Goal: Transaction & Acquisition: Download file/media

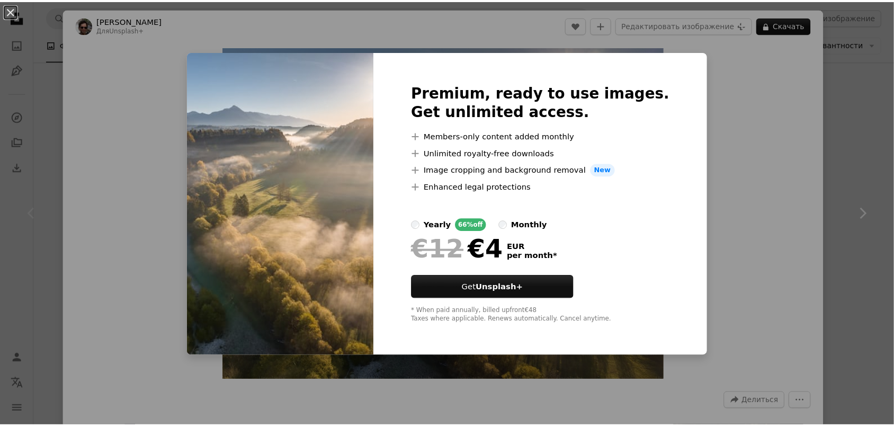
scroll to position [199, 0]
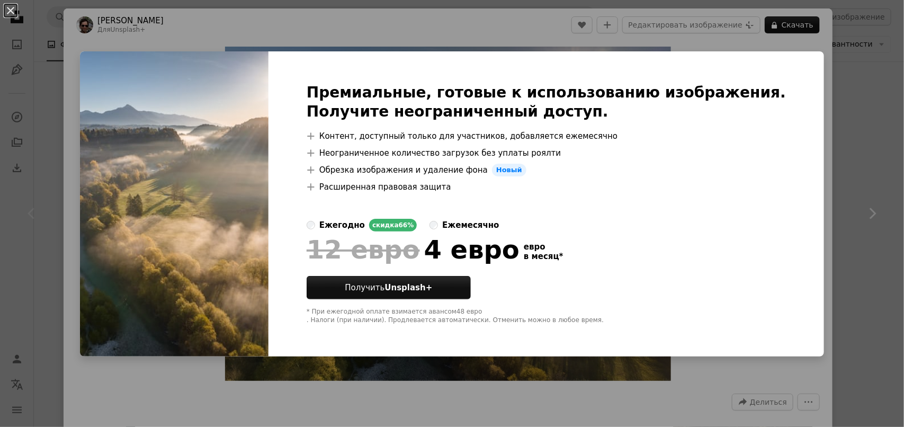
click at [805, 136] on div "An X shape Премиальные, готовые к использованию изображения. Получите неогранич…" at bounding box center [452, 213] width 904 height 427
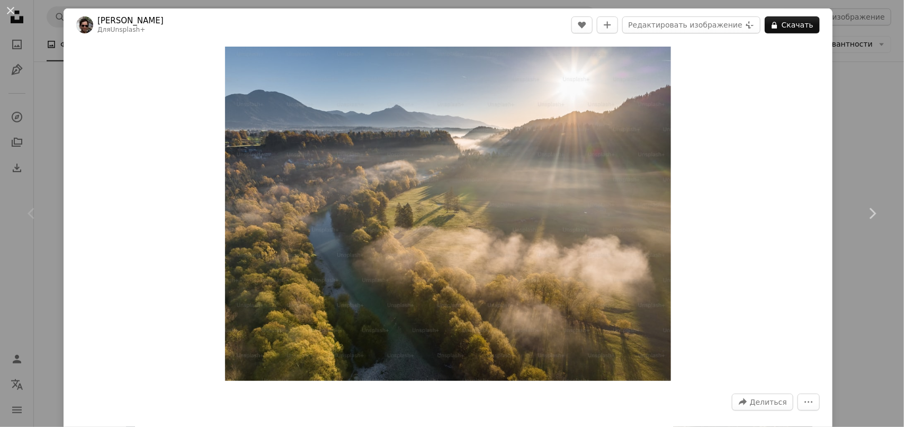
click at [776, 102] on div "Zoom in" at bounding box center [448, 213] width 769 height 345
click at [860, 125] on div "An X shape Chevron left Chevron right [PERSON_NAME] Для Unsplash+ A heart A plu…" at bounding box center [452, 213] width 904 height 427
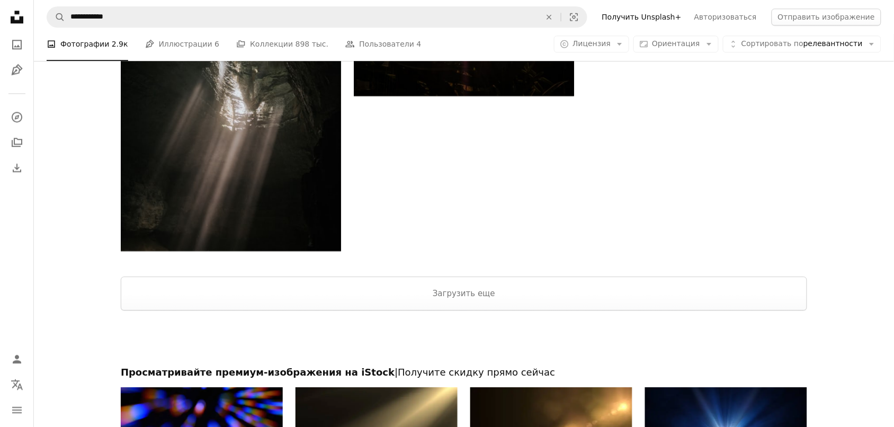
scroll to position [2184, 0]
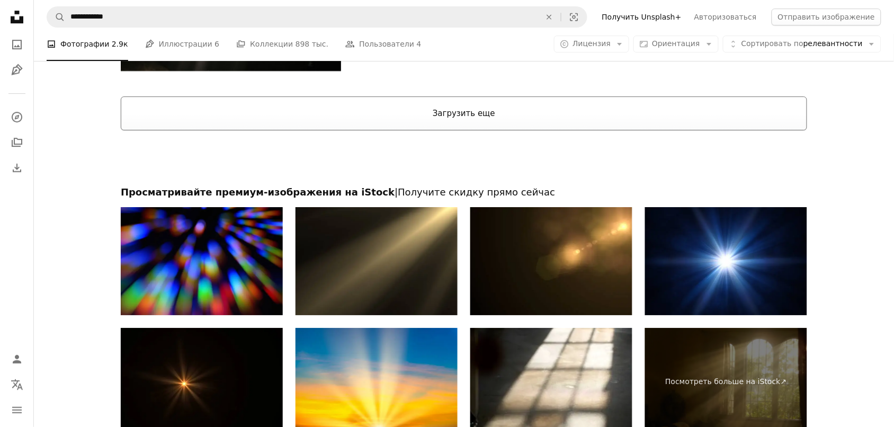
click at [506, 113] on button "Загрузить еще" at bounding box center [464, 113] width 686 height 34
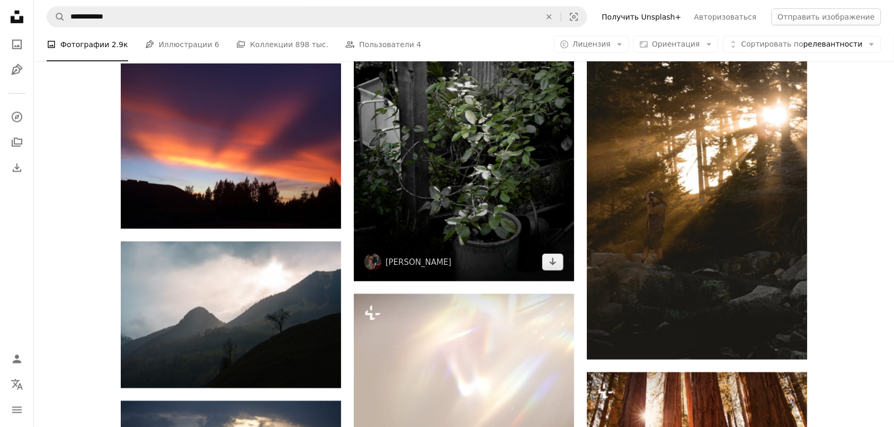
scroll to position [6286, 0]
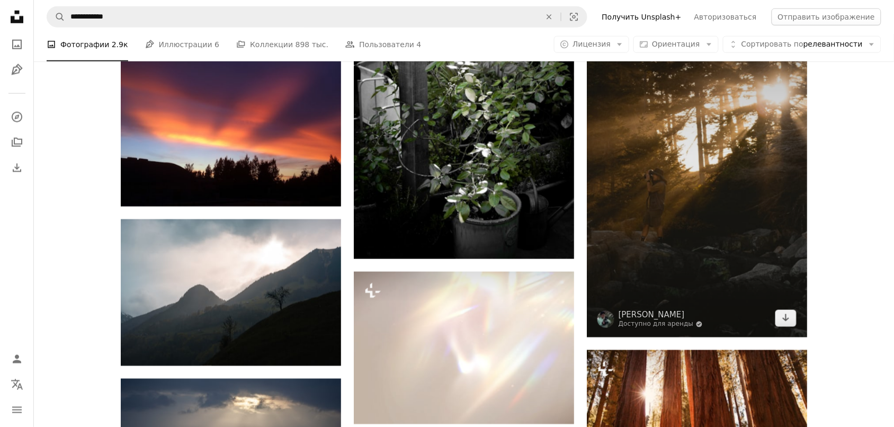
drag, startPoint x: 655, startPoint y: 196, endPoint x: 618, endPoint y: 214, distance: 41.9
click at [616, 213] on img at bounding box center [697, 172] width 220 height 330
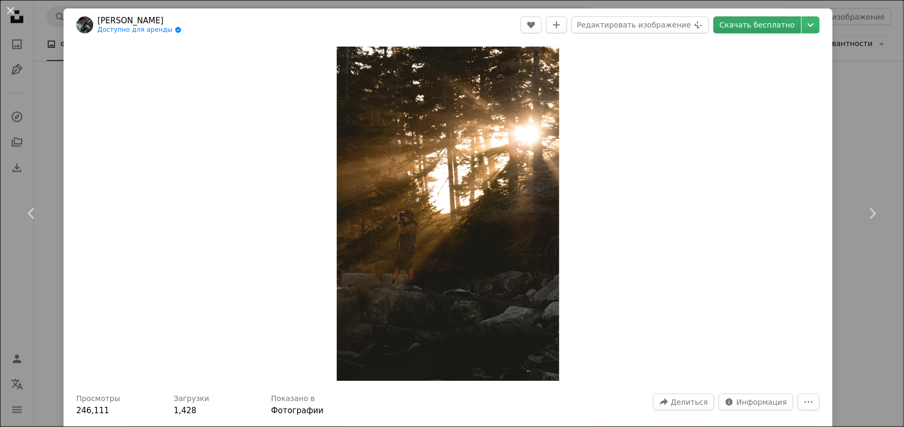
click at [761, 21] on font "Скачать бесплатно" at bounding box center [756, 25] width 75 height 8
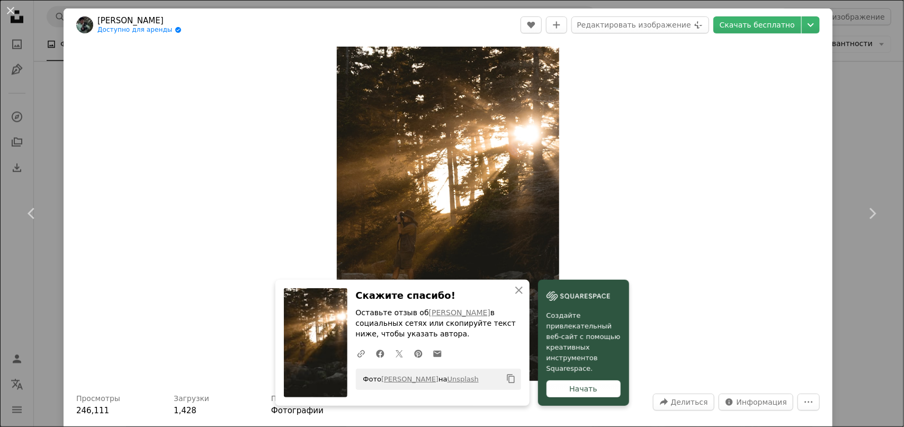
drag, startPoint x: 840, startPoint y: 356, endPoint x: 853, endPoint y: 314, distance: 44.2
click at [840, 356] on div "An X shape Chevron left Chevron right [PERSON_NAME] Доступно для аренды A check…" at bounding box center [452, 213] width 904 height 427
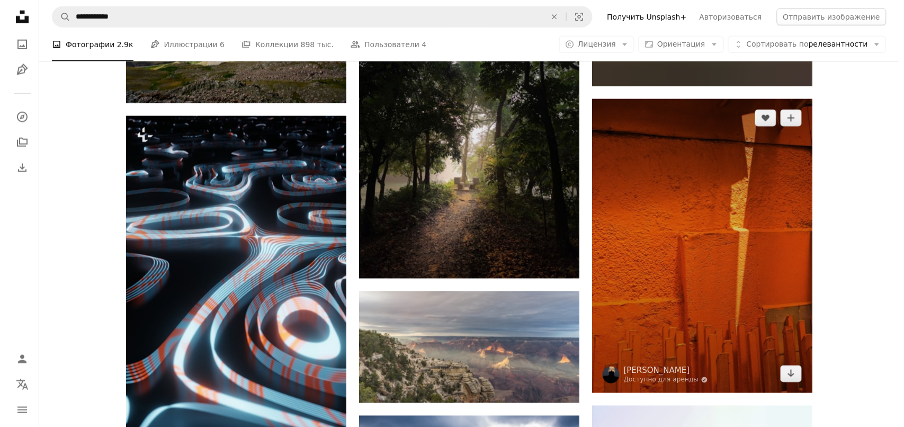
scroll to position [8735, 0]
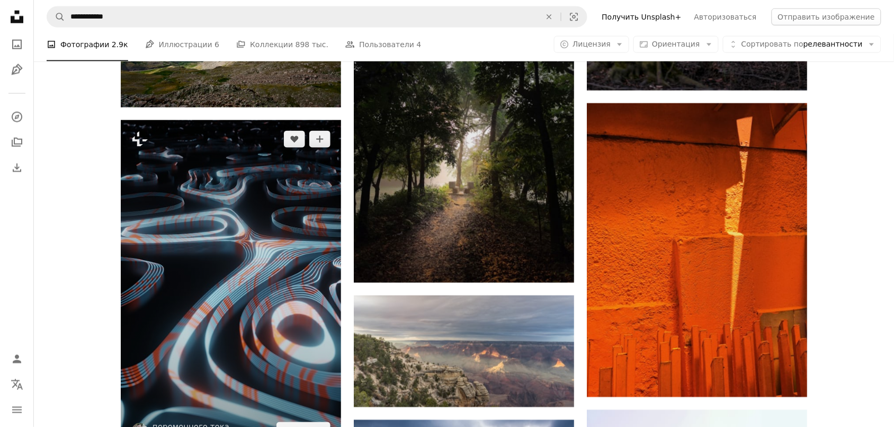
click at [284, 208] on img at bounding box center [231, 284] width 220 height 329
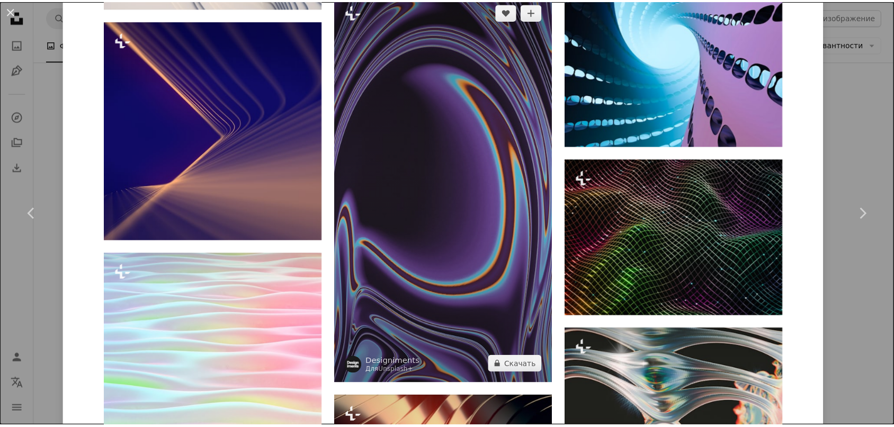
scroll to position [2647, 0]
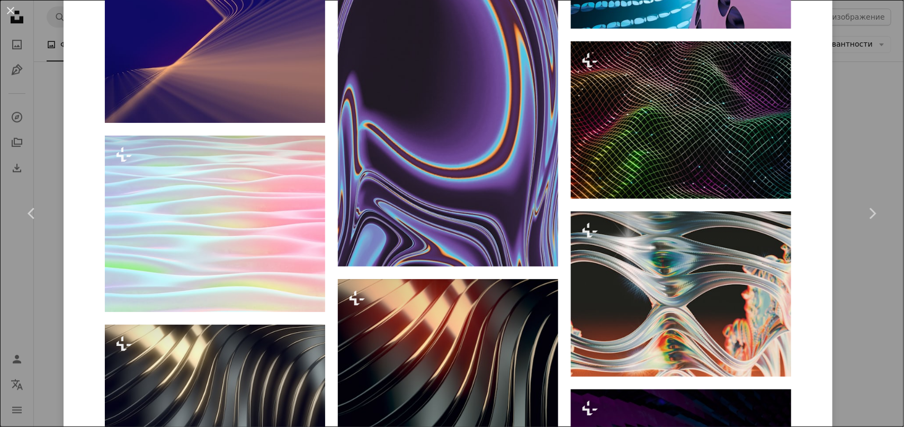
click at [864, 142] on div "An X shape Chevron left Chevron right переменного тока Для Unsplash+ A heart A …" at bounding box center [452, 213] width 904 height 427
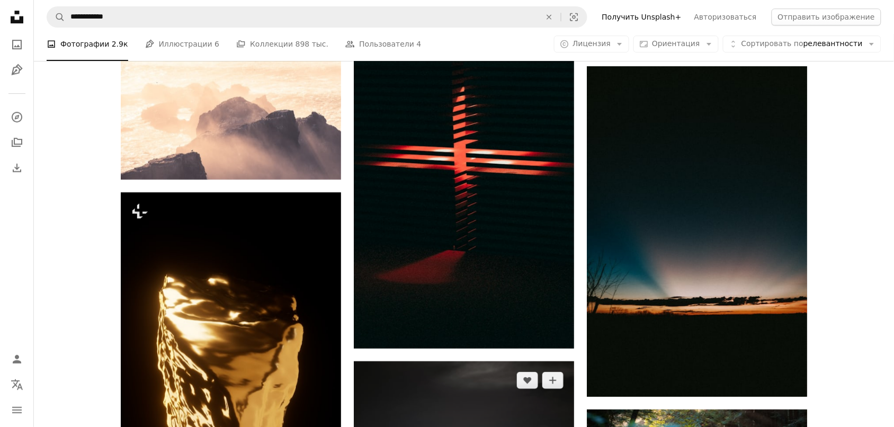
scroll to position [20778, 0]
